Goal: Task Accomplishment & Management: Manage account settings

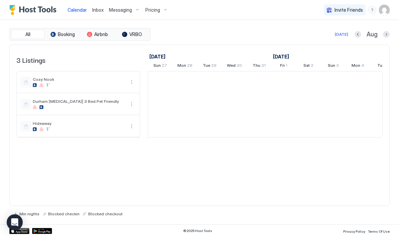
scroll to position [0, 372]
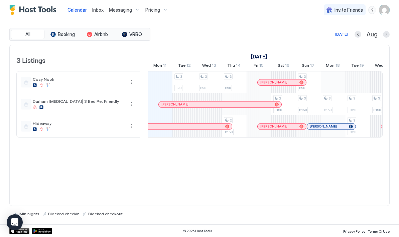
click at [160, 18] on button "Pricing" at bounding box center [157, 10] width 28 height 20
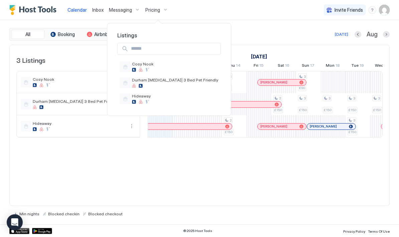
click at [157, 12] on div at bounding box center [199, 118] width 399 height 237
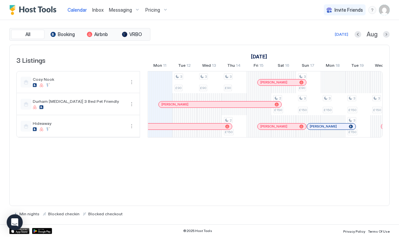
click at [162, 12] on div "Pricing" at bounding box center [157, 9] width 28 height 11
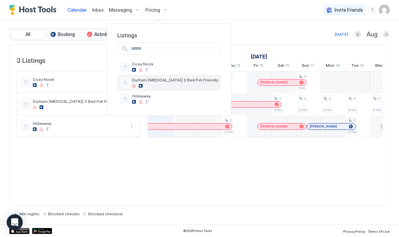
click at [161, 79] on span "Durham [MEDICAL_DATA]| 3 Bed Pet Friendly" at bounding box center [175, 80] width 86 height 5
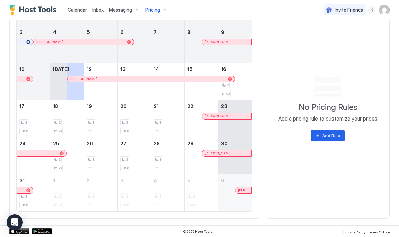
scroll to position [250, 0]
click at [332, 133] on div "Add Rule" at bounding box center [331, 136] width 17 height 6
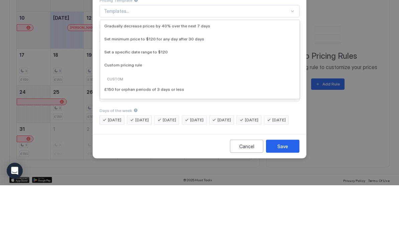
scroll to position [35, 0]
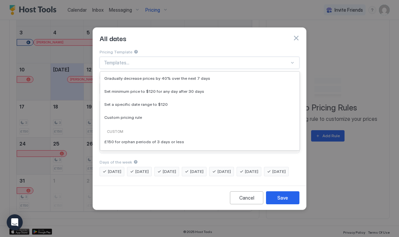
click at [242, 205] on button "Cancel" at bounding box center [246, 198] width 33 height 13
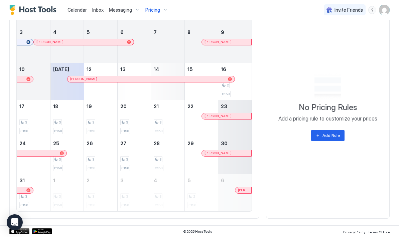
scroll to position [250, 0]
click at [155, 10] on span "Pricing" at bounding box center [152, 10] width 15 height 6
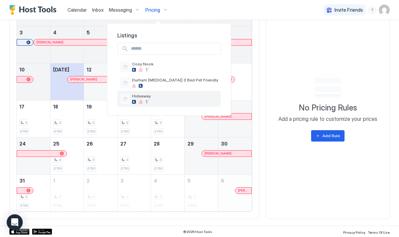
click at [150, 104] on div "Hideaway" at bounding box center [169, 99] width 104 height 16
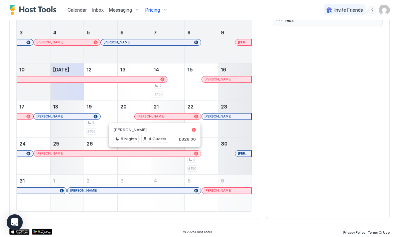
click at [304, 94] on div "£150 for orphan periods of 3 days or less" at bounding box center [328, 111] width 110 height 204
